Goal: Find specific fact: Find specific fact

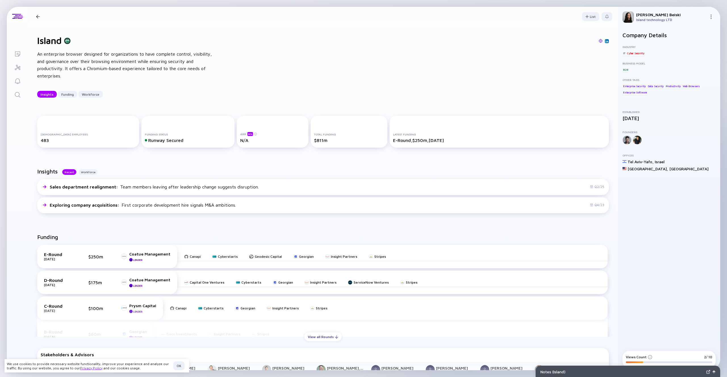
click at [16, 95] on icon "Search" at bounding box center [17, 94] width 7 height 7
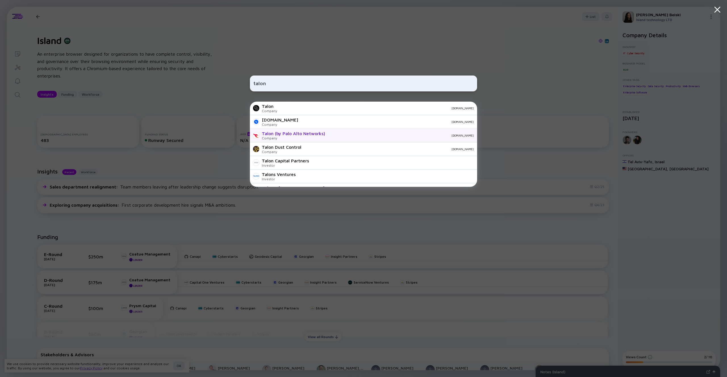
type input "talon"
click at [277, 133] on div "Talon (by Palo Alto Networks)" at bounding box center [293, 133] width 63 height 5
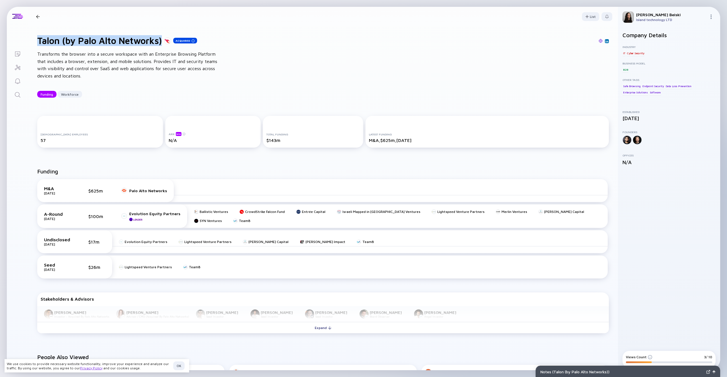
drag, startPoint x: 39, startPoint y: 42, endPoint x: 163, endPoint y: 39, distance: 124.3
click at [162, 39] on h1 "Talon (by Palo Alto Networks)" at bounding box center [99, 40] width 125 height 11
copy h1 "Talon (by Palo Alto Networks)"
